Goal: Information Seeking & Learning: Learn about a topic

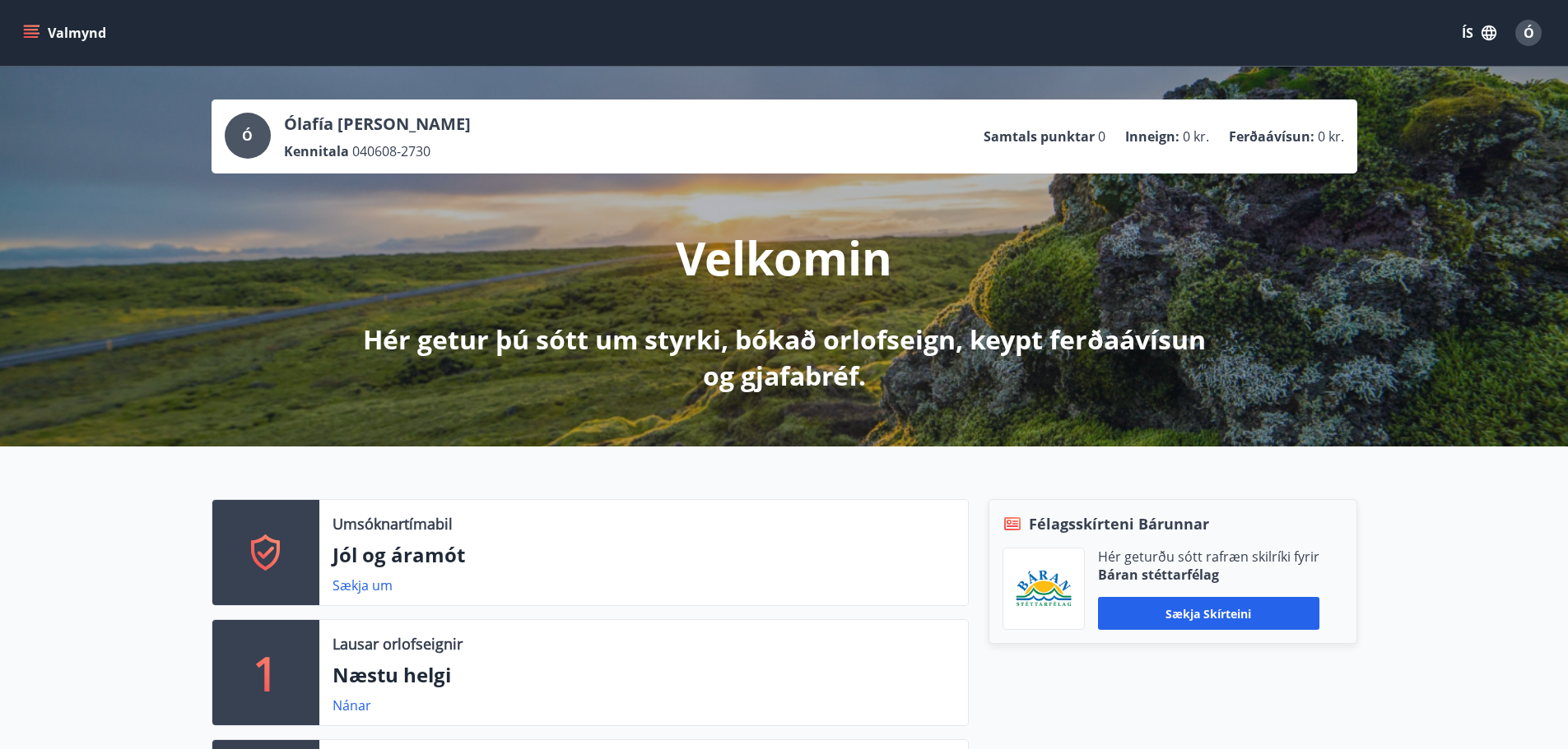
click at [33, 45] on button "Valmynd" at bounding box center [67, 33] width 93 height 29
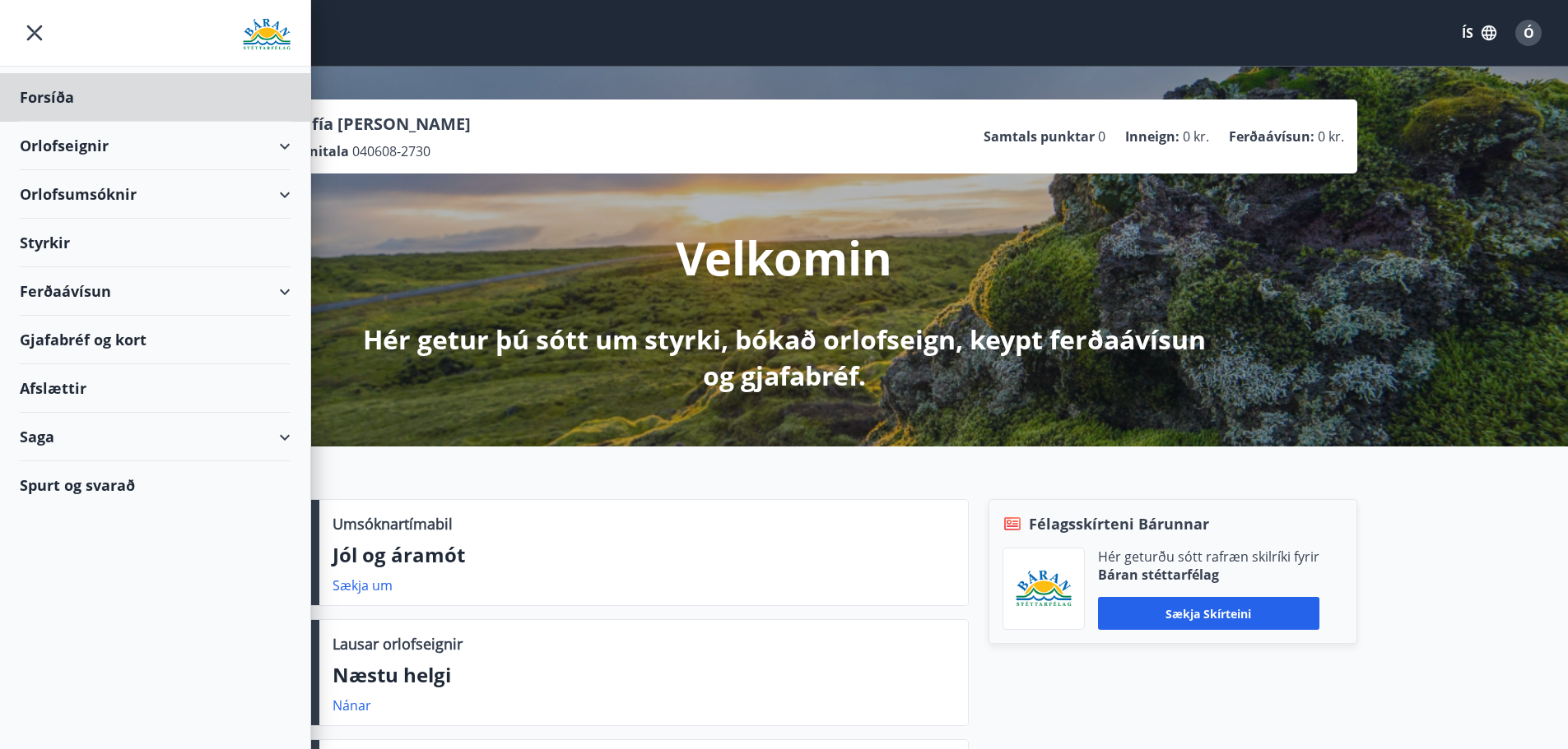
click at [69, 240] on div "Styrkir" at bounding box center [155, 243] width 271 height 48
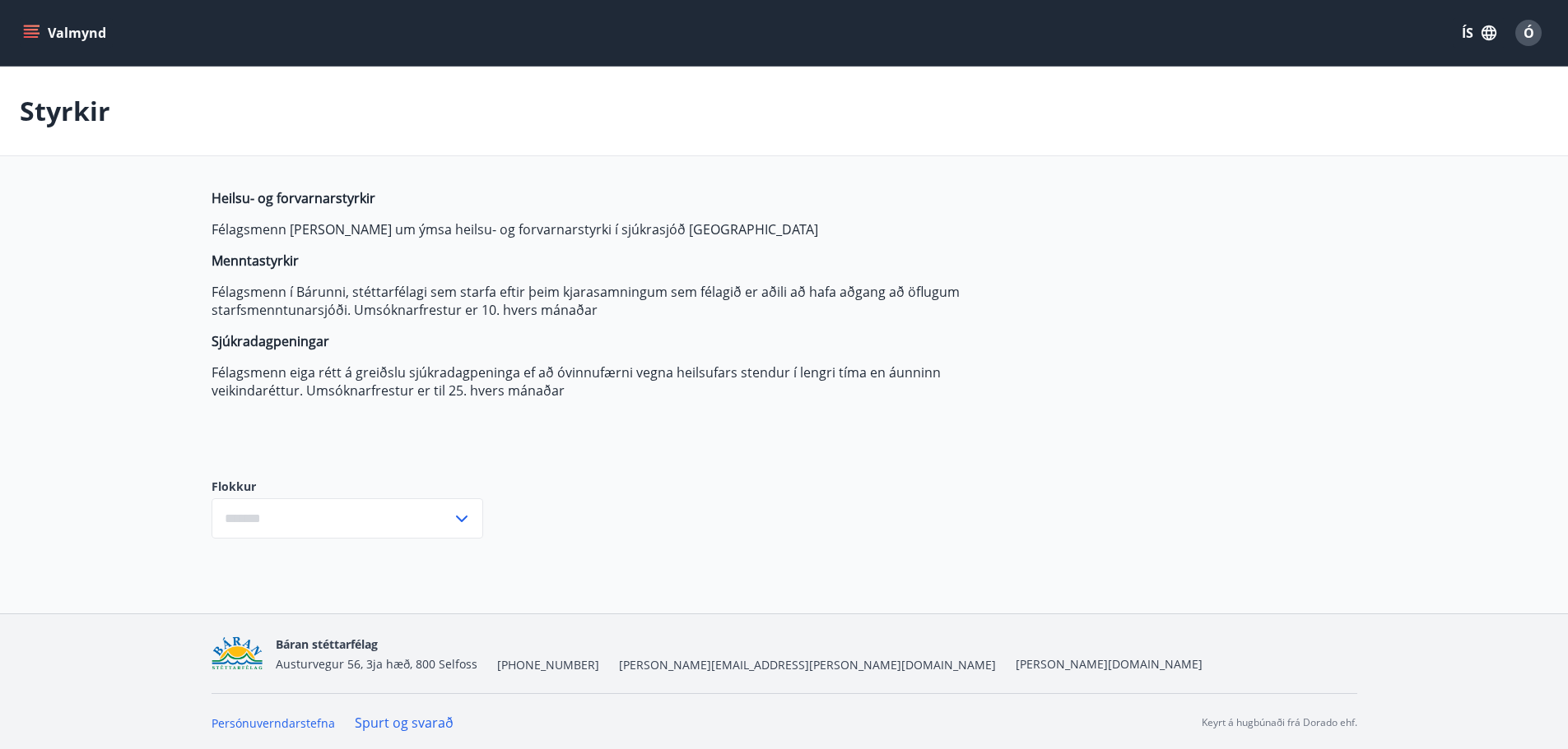
type input "***"
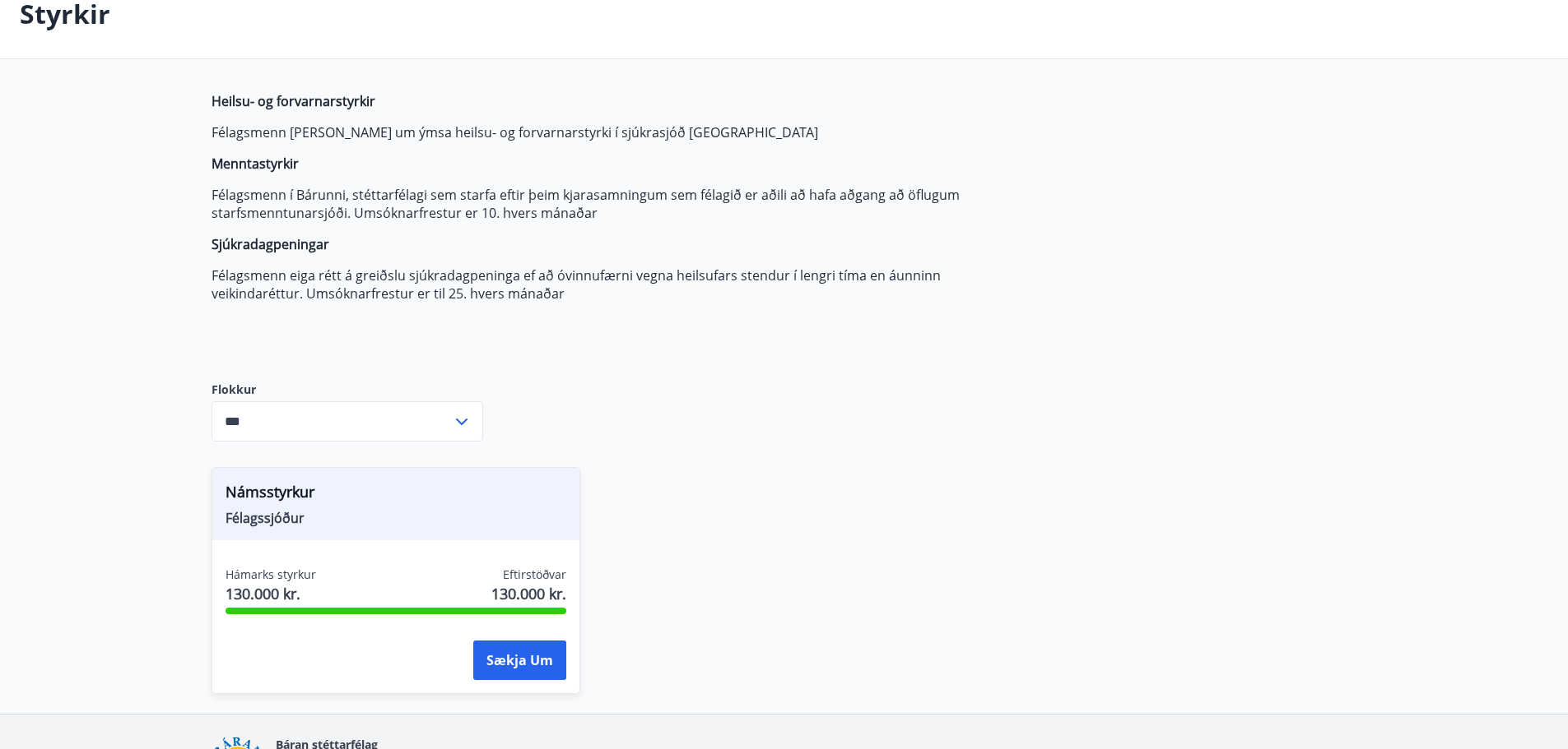
scroll to position [200, 0]
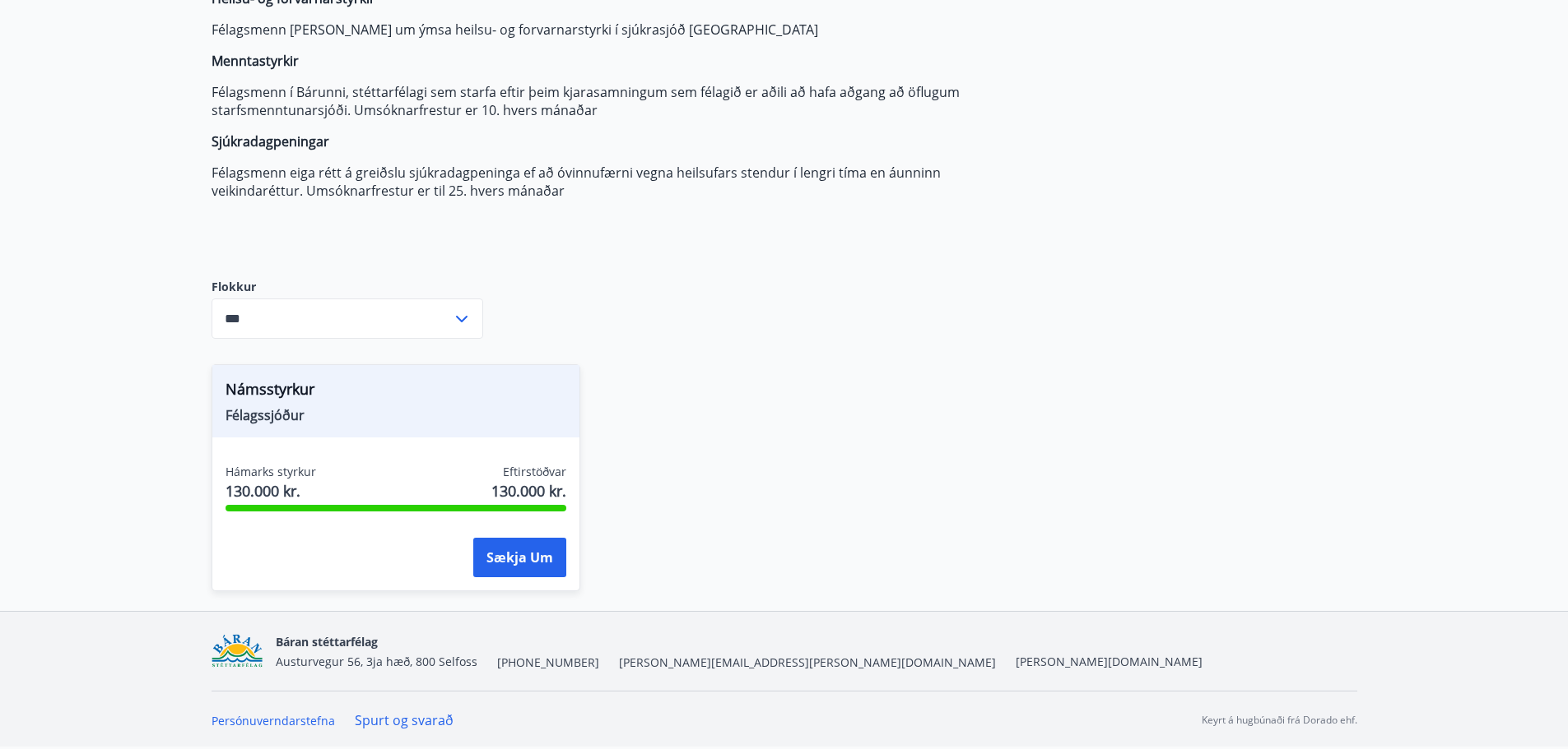
click at [731, 434] on div "Námsstyrkur Félagssjóður Hámarks styrkur 130.000 kr. Eftirstöðvar 130.000 kr. S…" at bounding box center [774, 468] width 1166 height 247
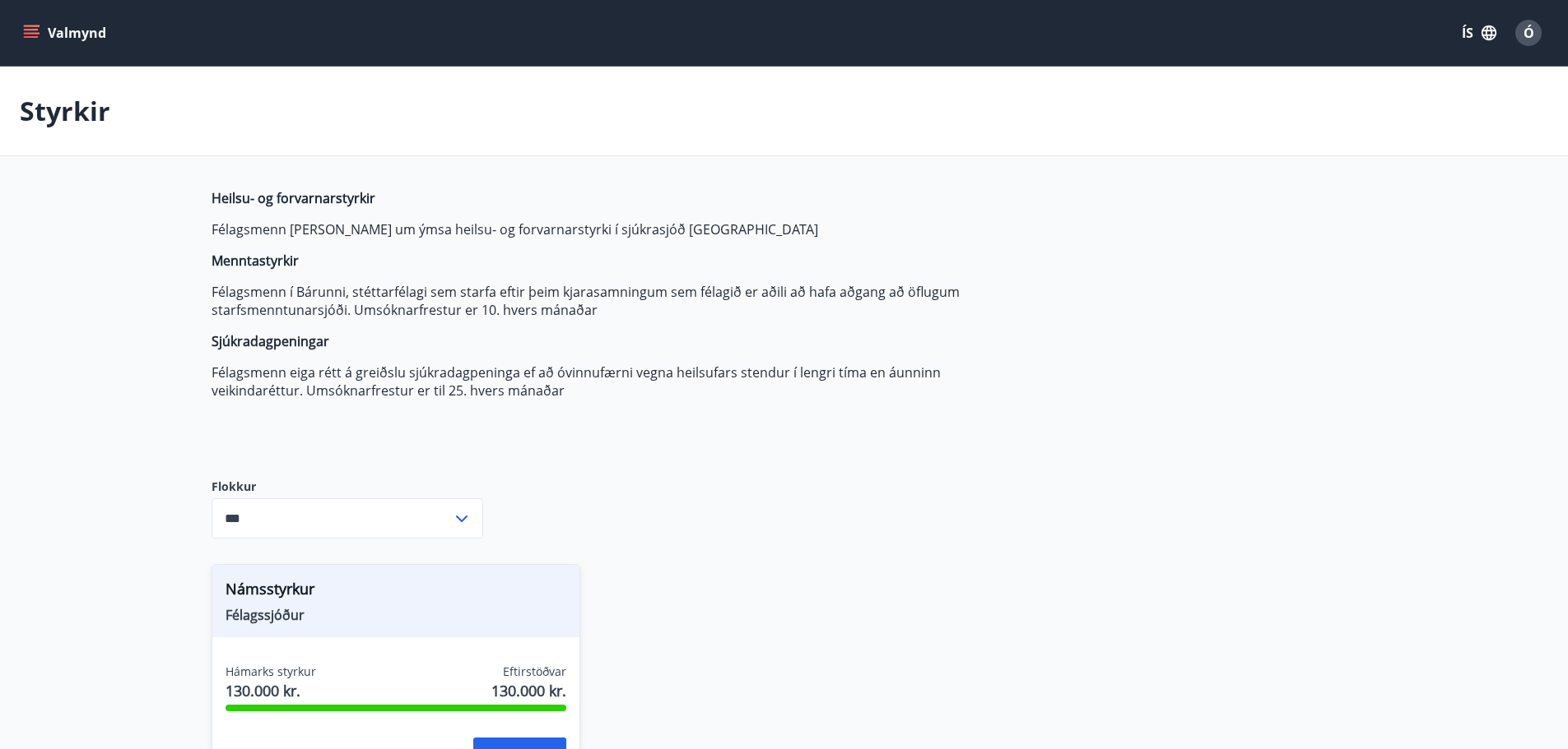
click at [1463, 36] on button "ÍS" at bounding box center [1479, 33] width 53 height 29
click at [1436, 75] on icon at bounding box center [1437, 71] width 20 height 20
drag, startPoint x: 1276, startPoint y: 416, endPoint x: 1004, endPoint y: 306, distance: 293.4
click at [1264, 406] on div "Heilsu- og forvarnarstyrkir Félagsmenn [PERSON_NAME] um ýmsa heilsu- og forvarn…" at bounding box center [784, 500] width 1145 height 622
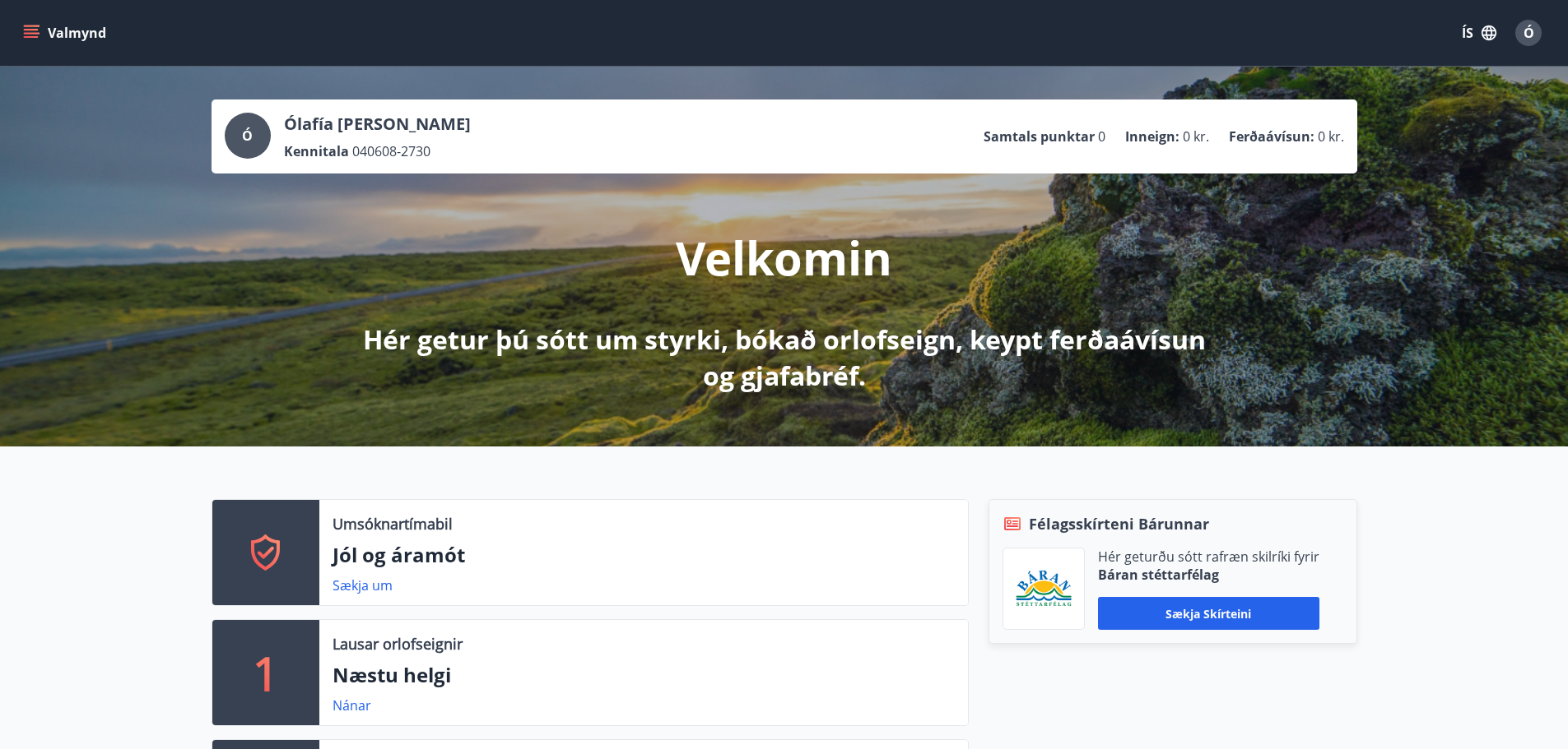
click at [29, 27] on icon "menu" at bounding box center [31, 33] width 16 height 16
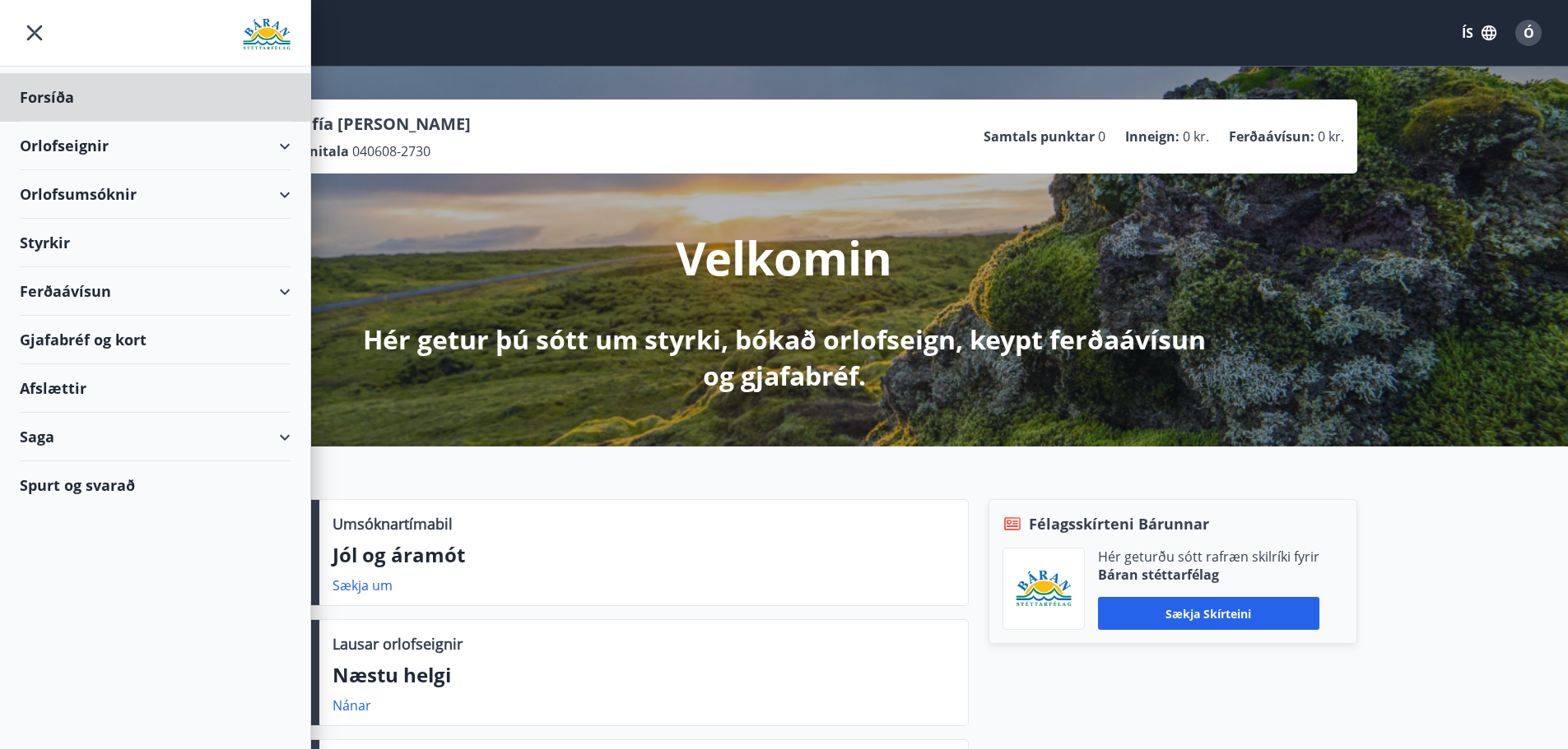
click at [84, 244] on div "Styrkir" at bounding box center [155, 243] width 271 height 48
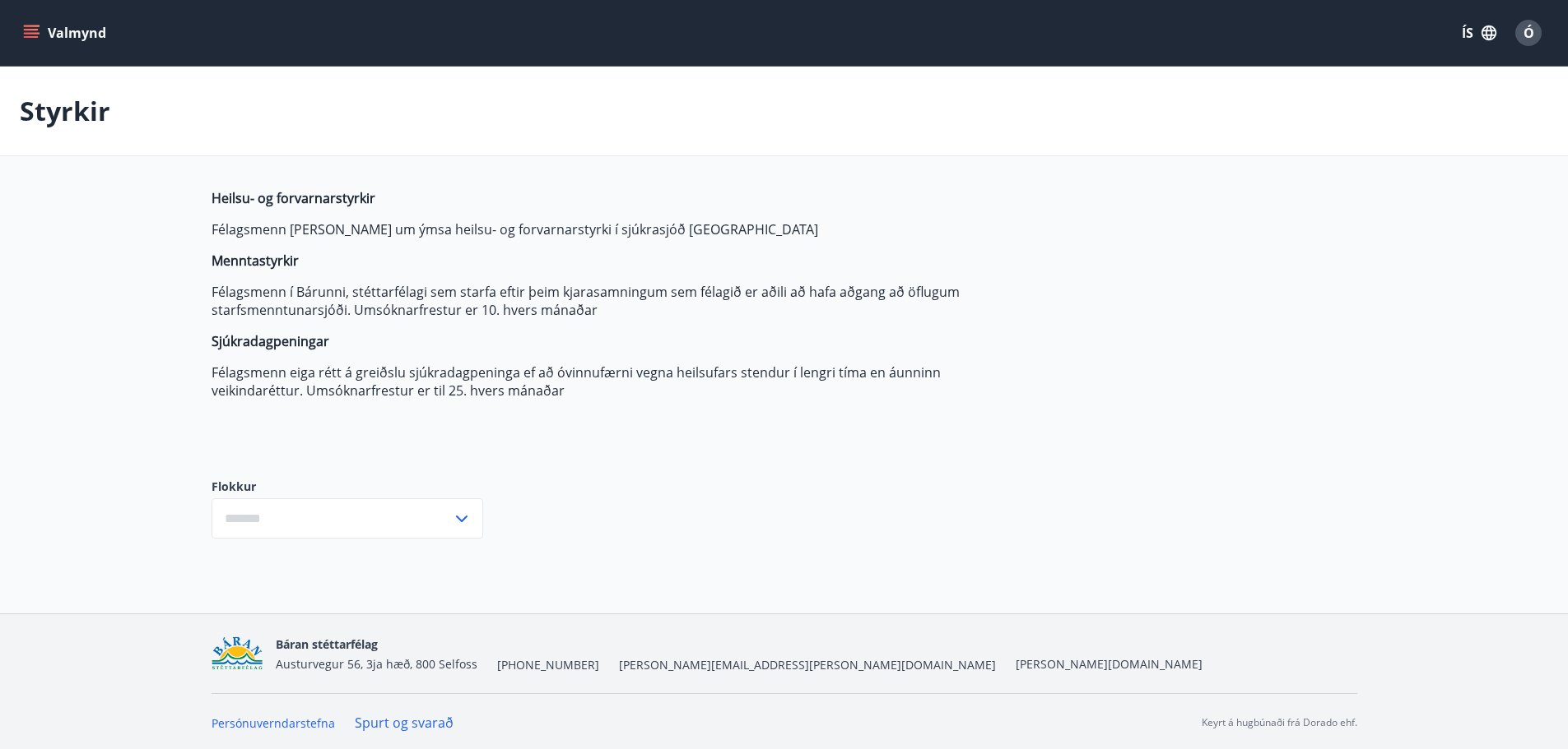
type input "***"
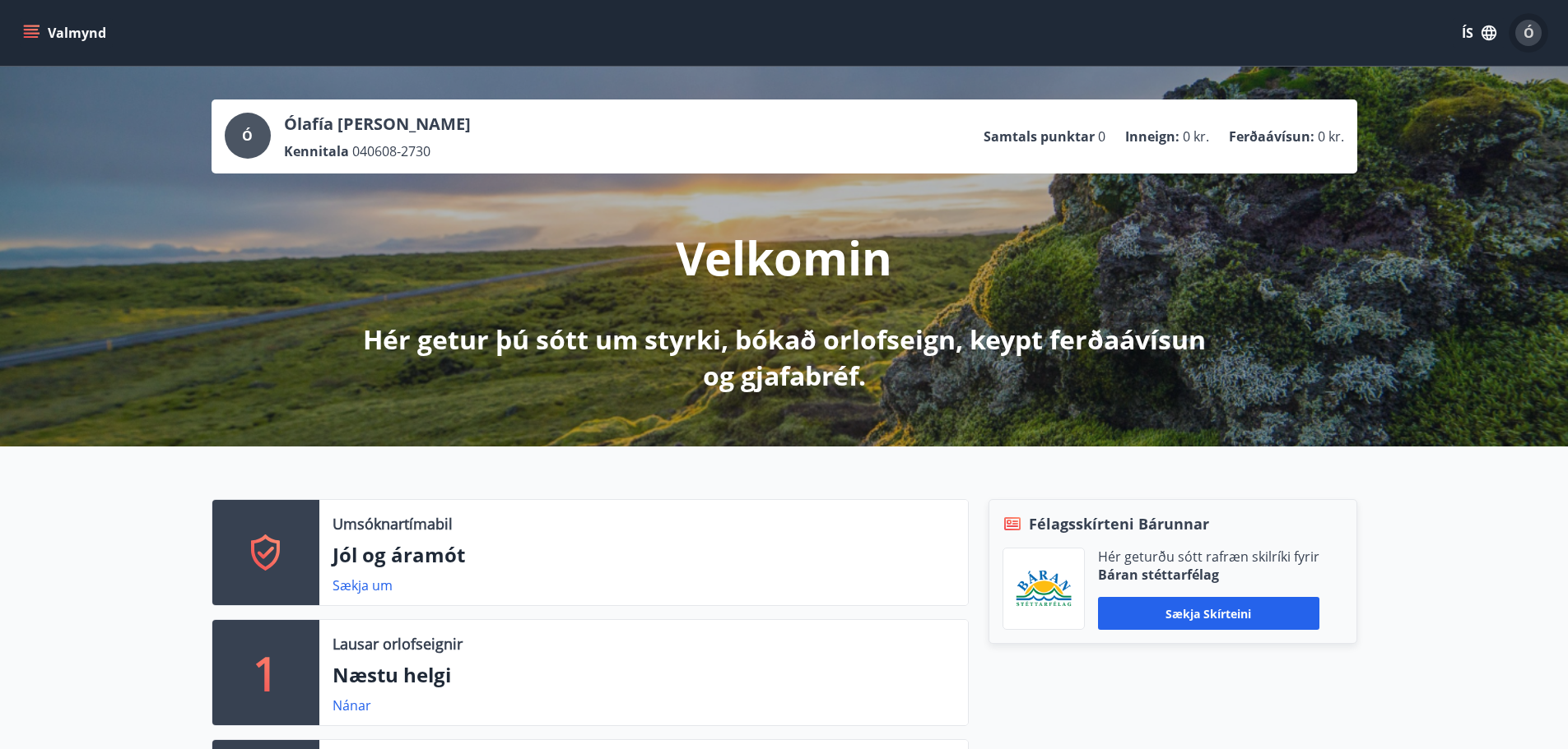
click at [1531, 29] on span "Ó" at bounding box center [1529, 33] width 11 height 18
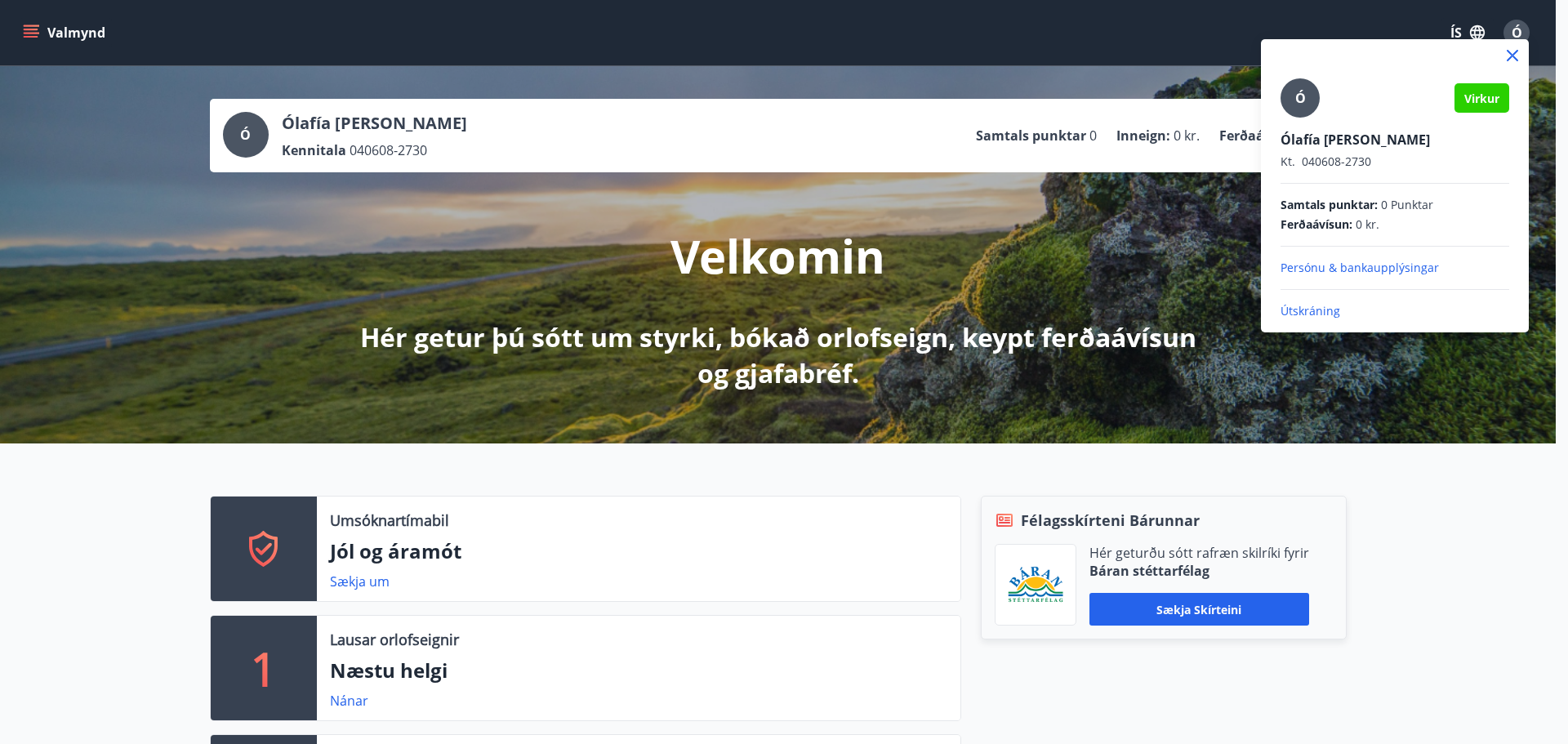
click at [1301, 272] on p "Persónu & bankaupplýsingar" at bounding box center [1395, 268] width 228 height 16
